Goal: Task Accomplishment & Management: Manage account settings

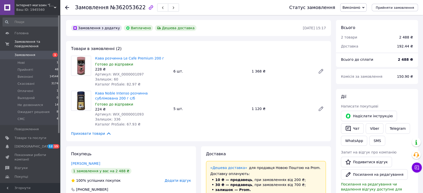
scroll to position [16, 0]
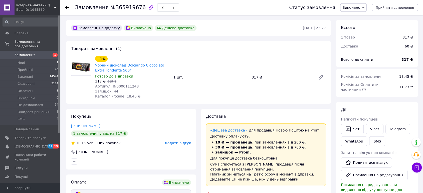
scroll to position [43, 0]
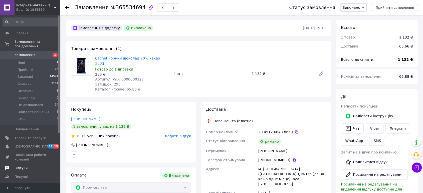
click at [31, 166] on span "Відгуки" at bounding box center [31, 168] width 32 height 5
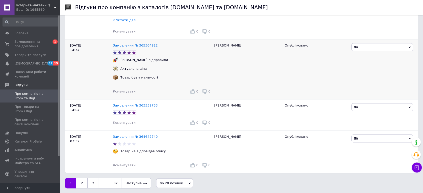
scroll to position [1152, 0]
